Goal: Information Seeking & Learning: Learn about a topic

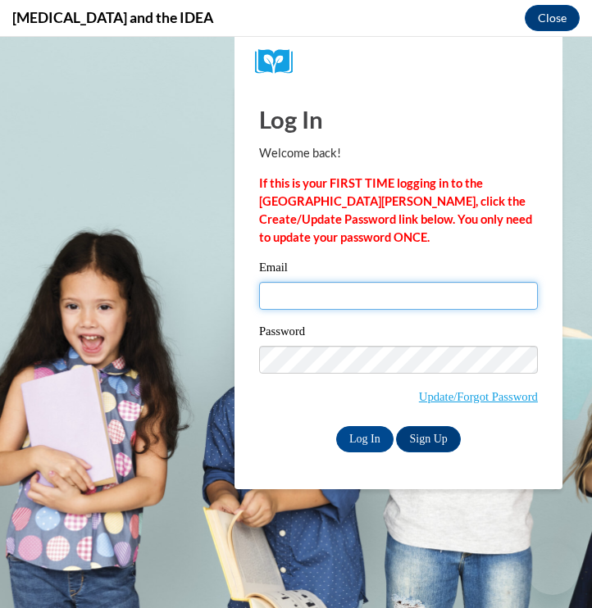
click at [370, 287] on input "Email" at bounding box center [398, 296] width 279 height 28
type input "cm48696@georgiasouthern.edu"
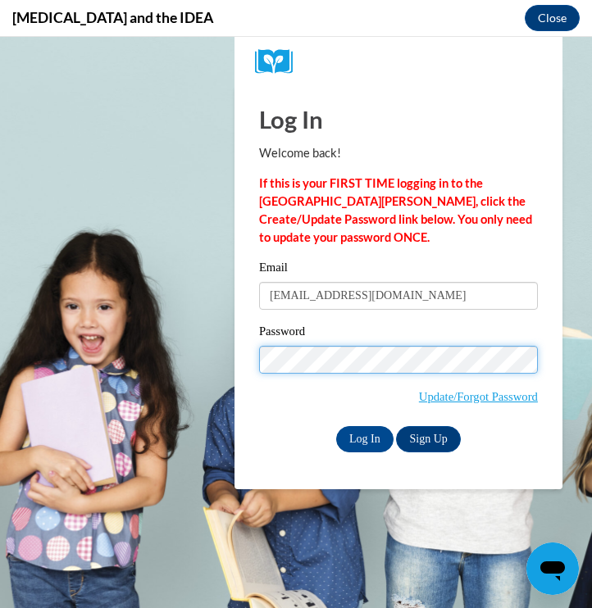
click at [363, 438] on input "Log In" at bounding box center [364, 439] width 57 height 26
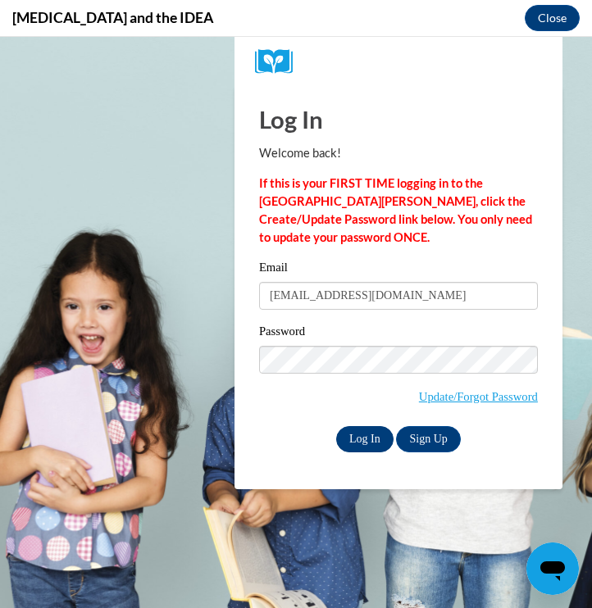
click at [353, 439] on input "Log In" at bounding box center [364, 439] width 57 height 26
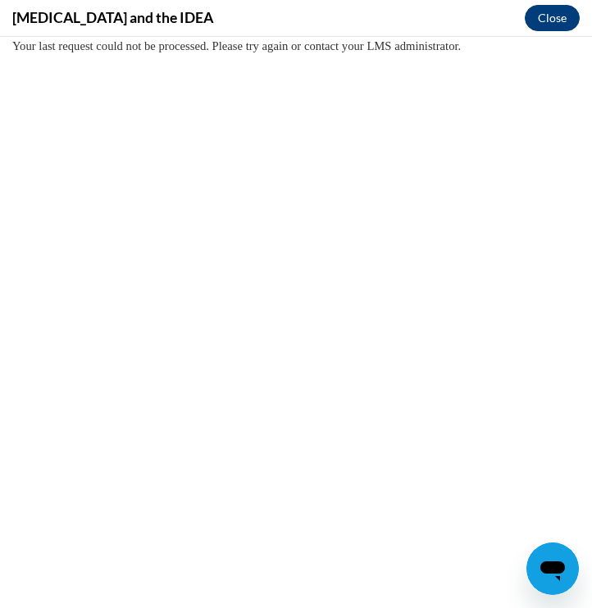
click at [552, 13] on button "Close" at bounding box center [552, 18] width 55 height 26
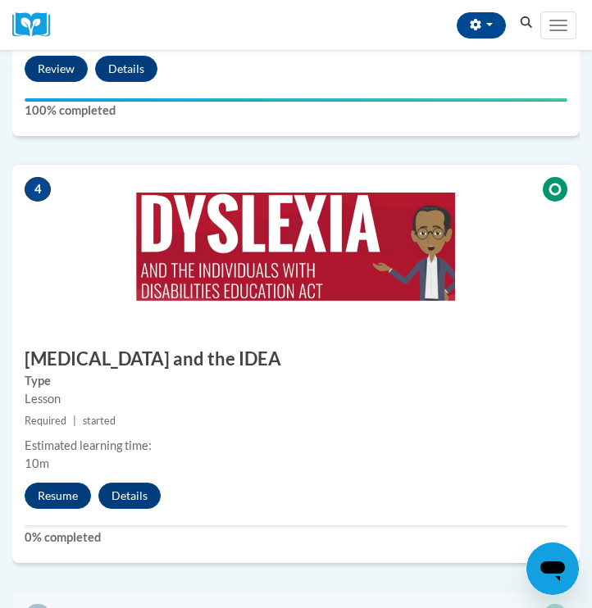
scroll to position [1551, 0]
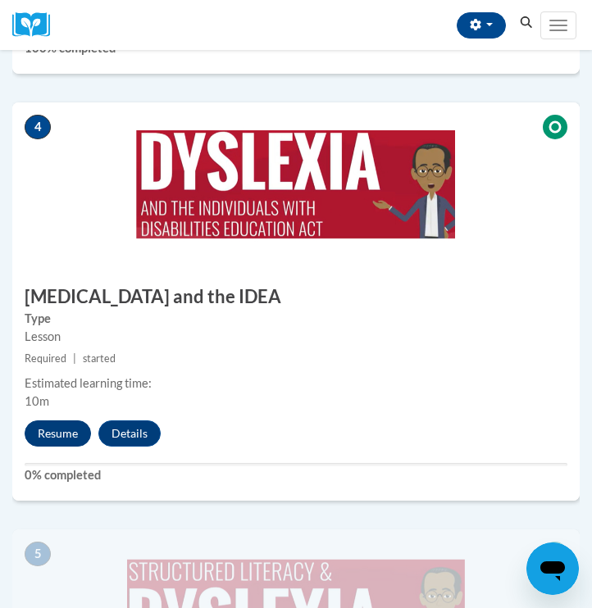
click at [66, 428] on button "Resume" at bounding box center [58, 433] width 66 height 26
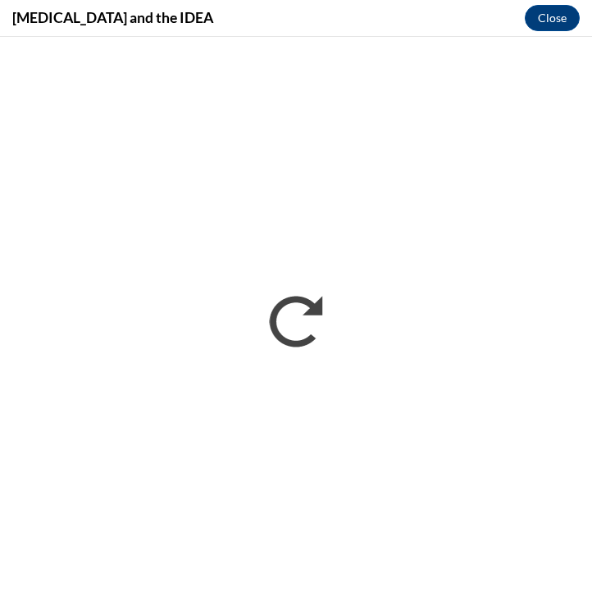
scroll to position [0, 0]
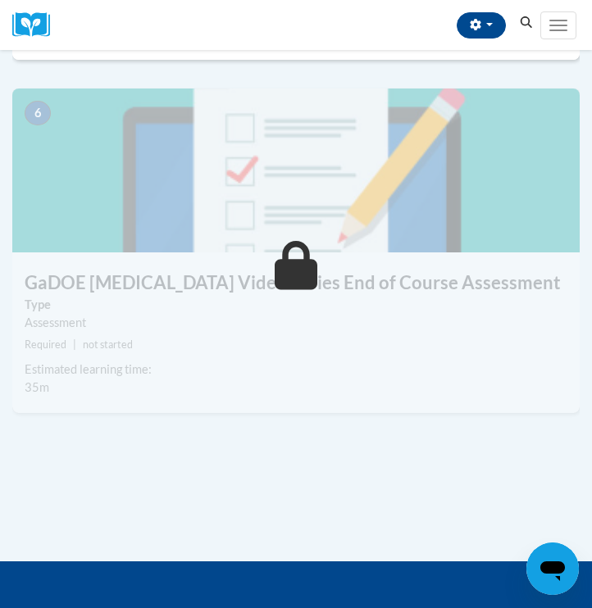
scroll to position [2195, 0]
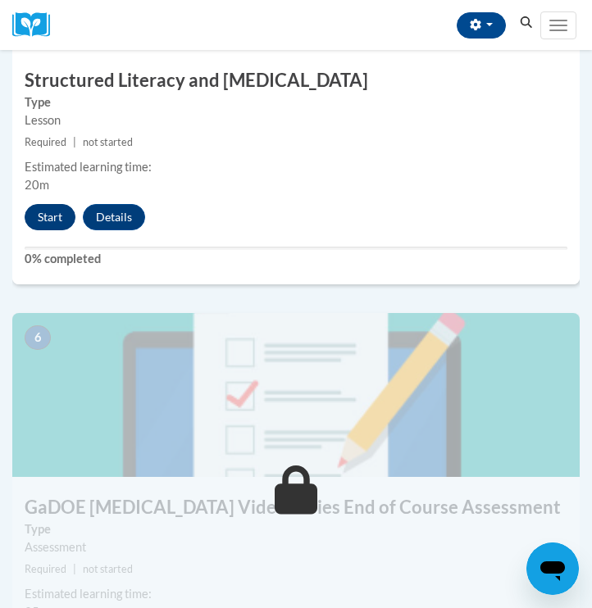
click at [50, 218] on button "Start" at bounding box center [50, 217] width 51 height 26
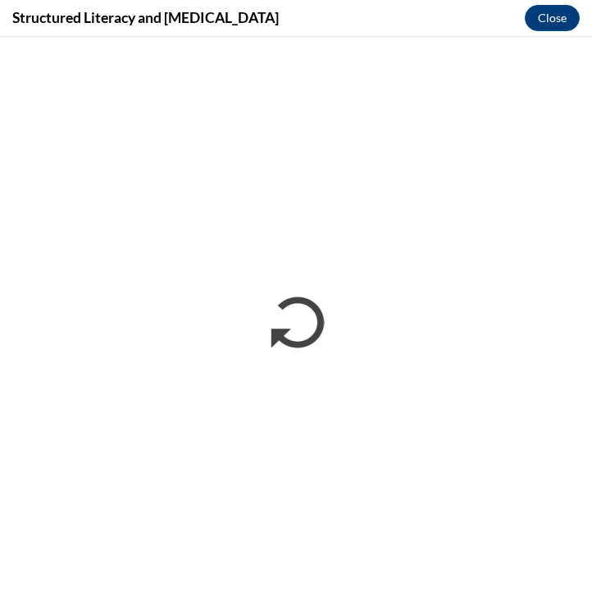
scroll to position [0, 0]
click at [560, 22] on button "Close" at bounding box center [552, 18] width 55 height 26
